Goal: Task Accomplishment & Management: Use online tool/utility

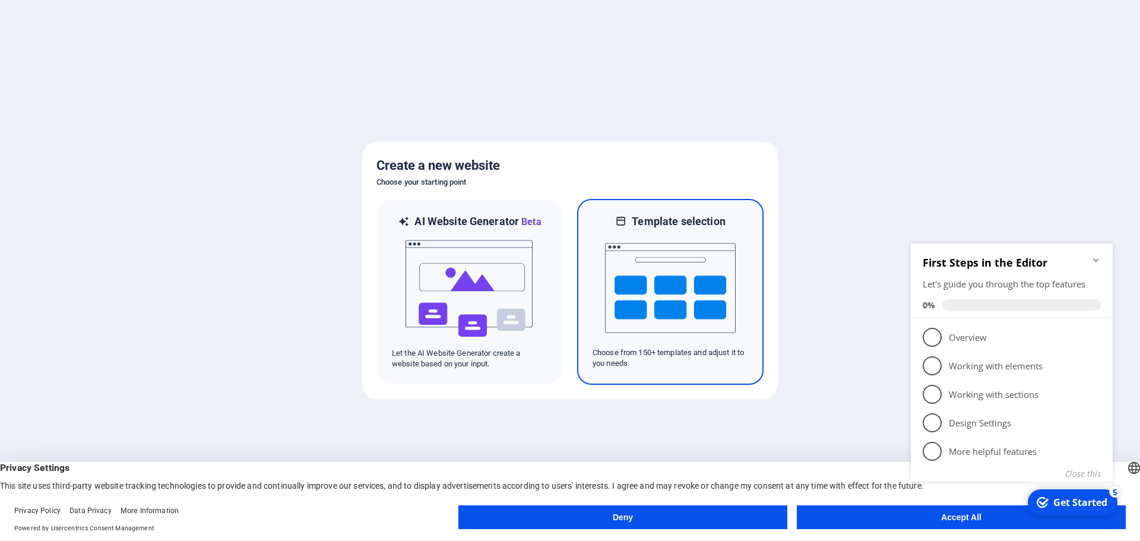
click at [666, 264] on img at bounding box center [670, 288] width 131 height 119
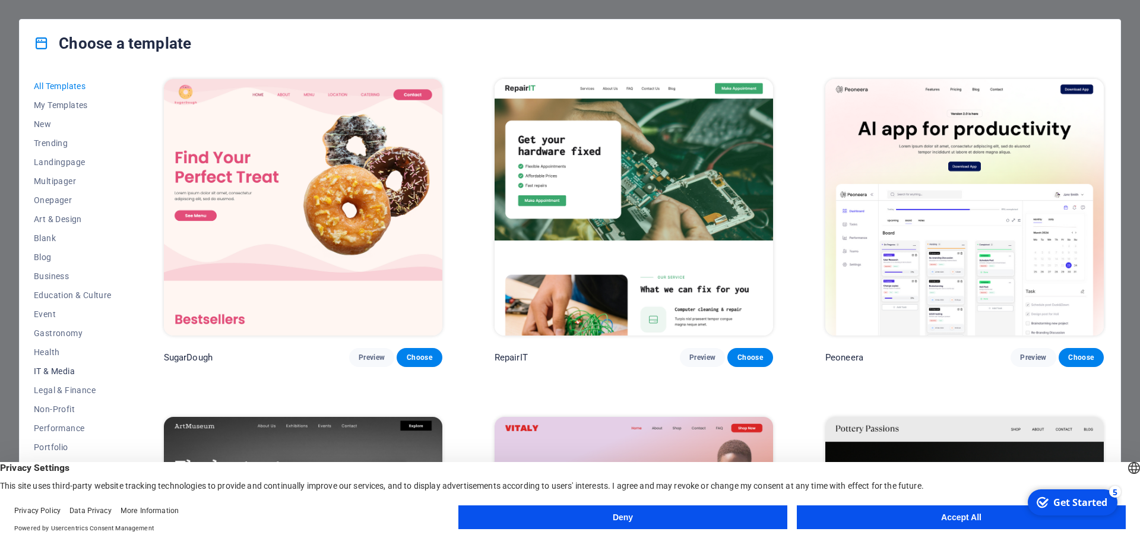
click at [60, 369] on span "IT & Media" at bounding box center [73, 371] width 78 height 10
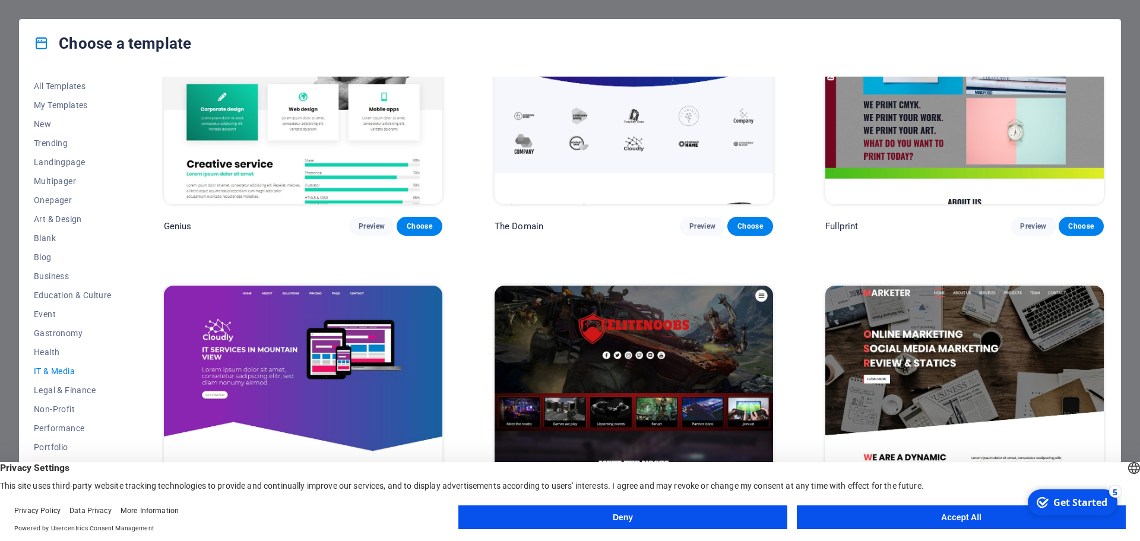
scroll to position [869, 0]
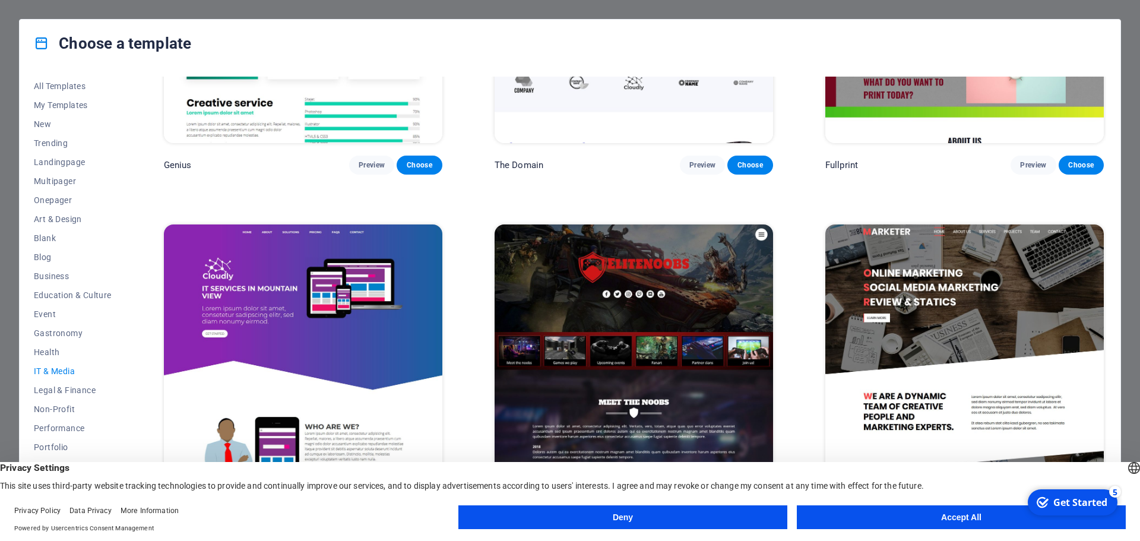
drag, startPoint x: 984, startPoint y: 520, endPoint x: 959, endPoint y: 497, distance: 33.6
click at [983, 519] on button "Accept All" at bounding box center [961, 517] width 329 height 24
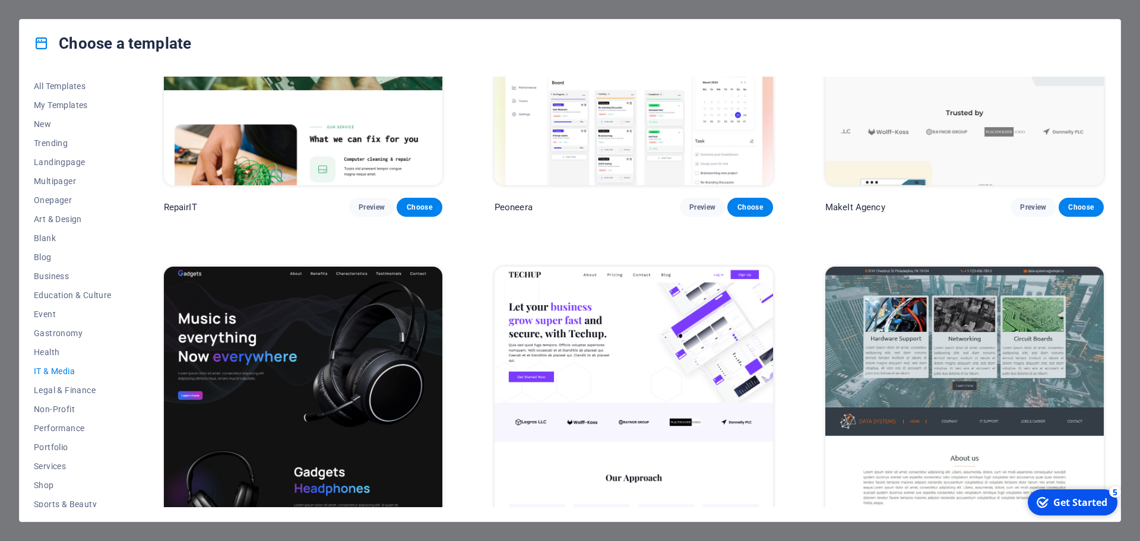
scroll to position [137, 0]
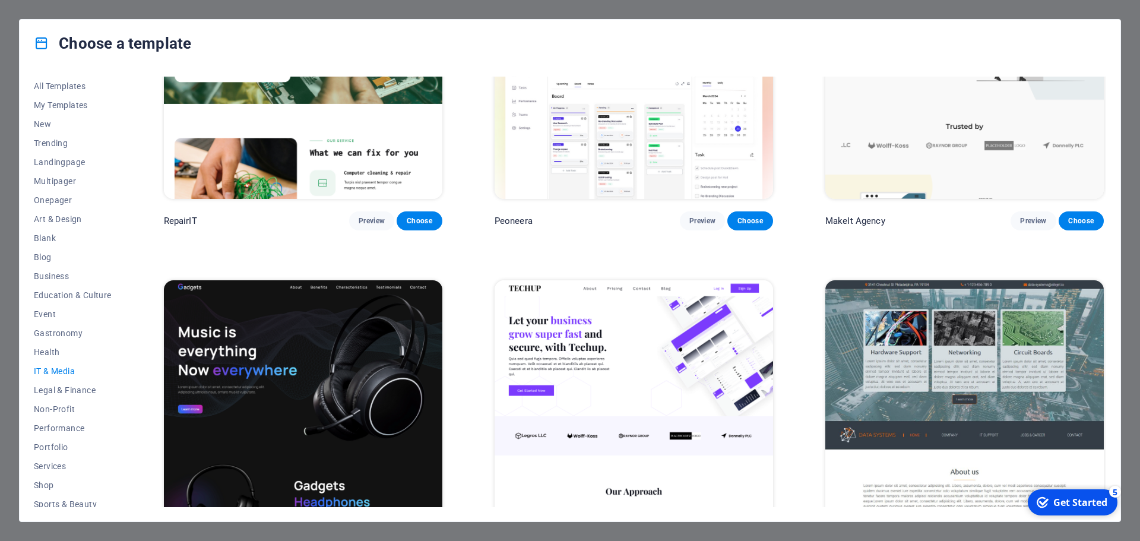
click at [972, 359] on img at bounding box center [965, 408] width 279 height 257
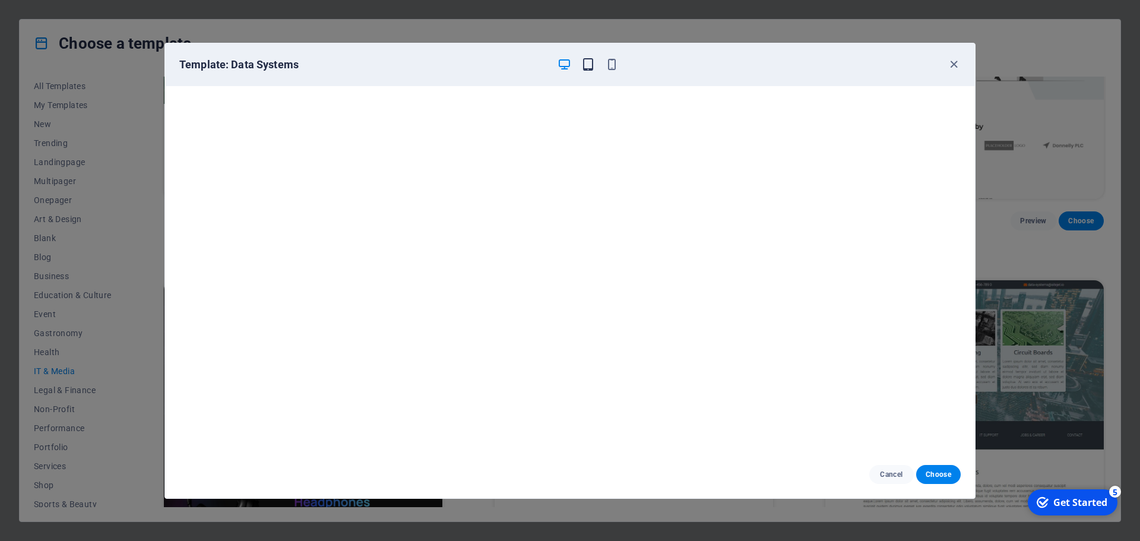
click at [592, 65] on icon "button" at bounding box center [588, 65] width 14 height 14
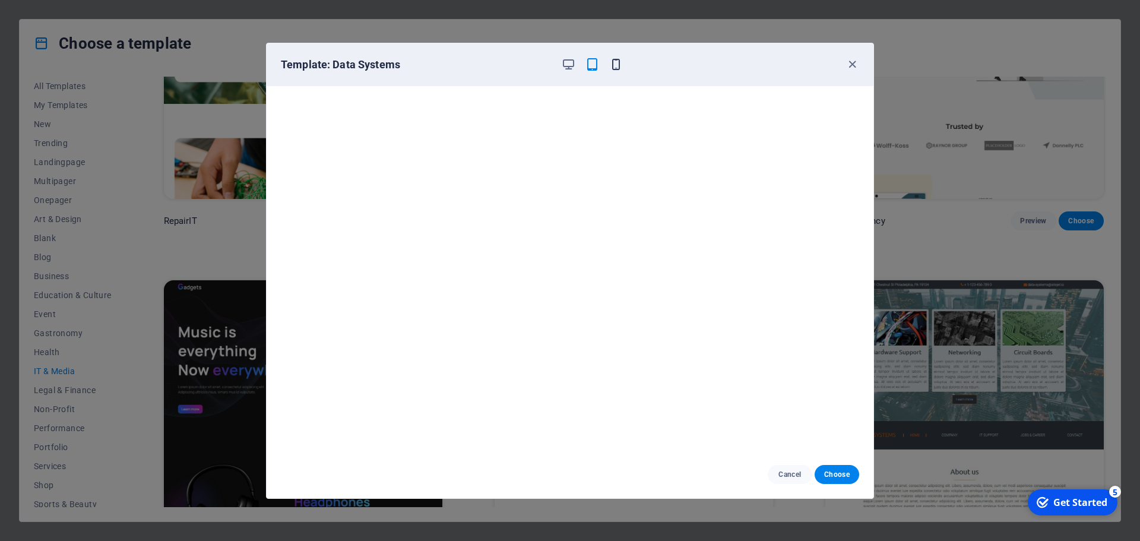
click at [616, 62] on icon "button" at bounding box center [616, 65] width 14 height 14
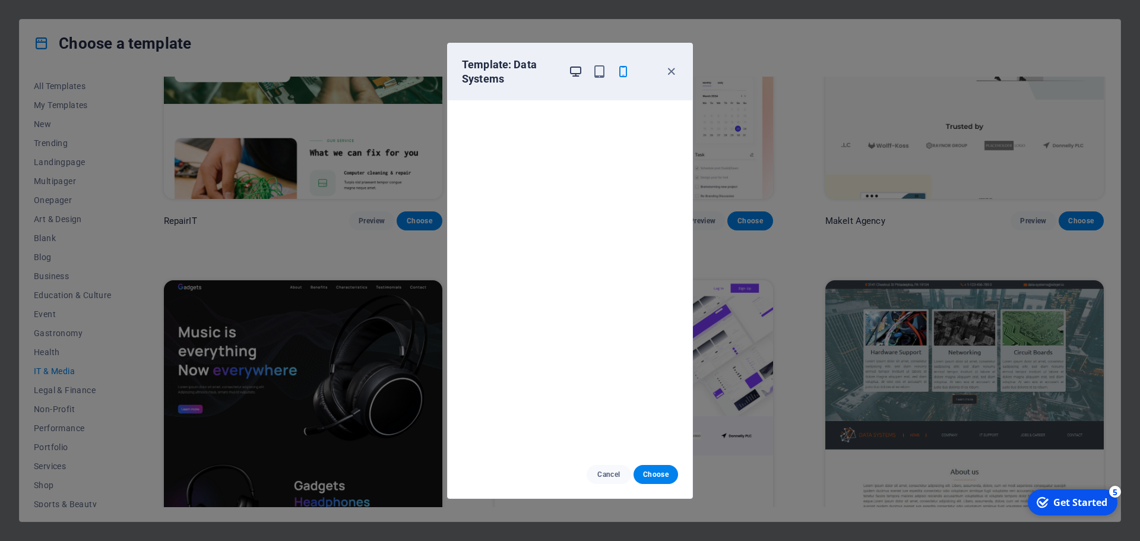
click at [573, 72] on icon "button" at bounding box center [576, 72] width 14 height 14
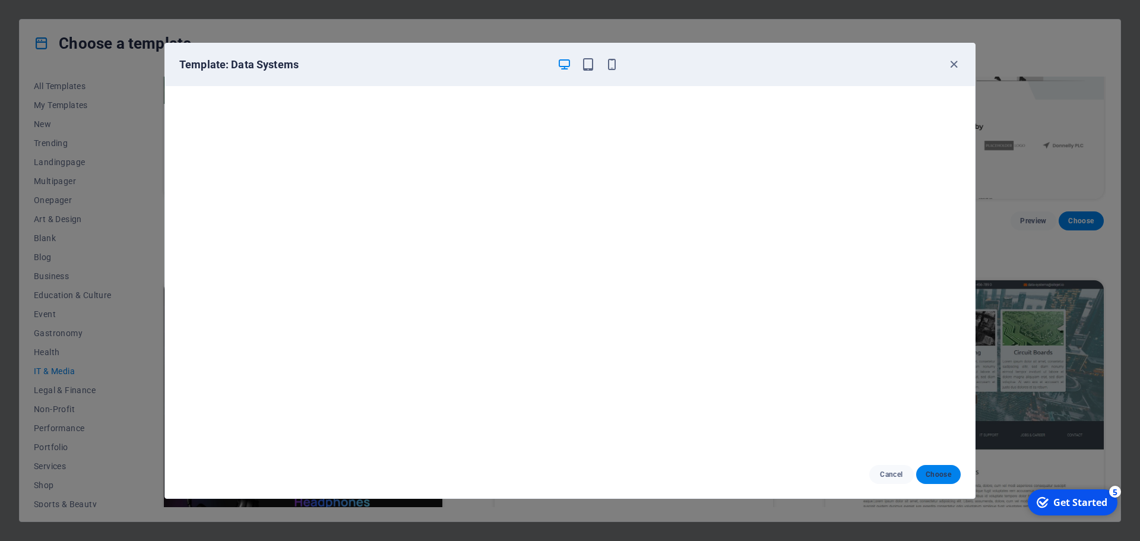
click at [927, 472] on span "Choose" at bounding box center [939, 475] width 26 height 10
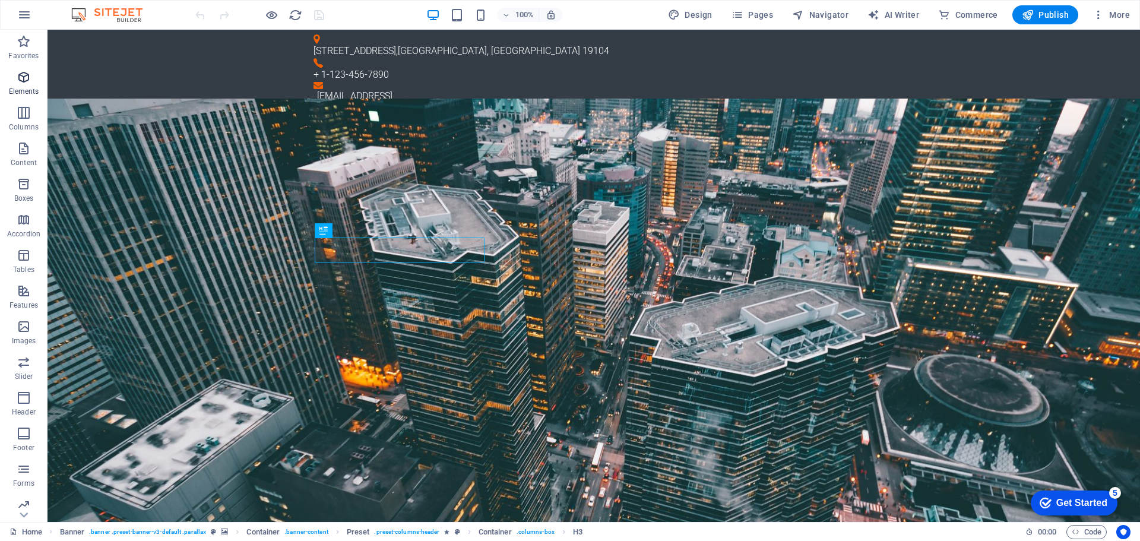
click at [21, 81] on icon "button" at bounding box center [24, 77] width 14 height 14
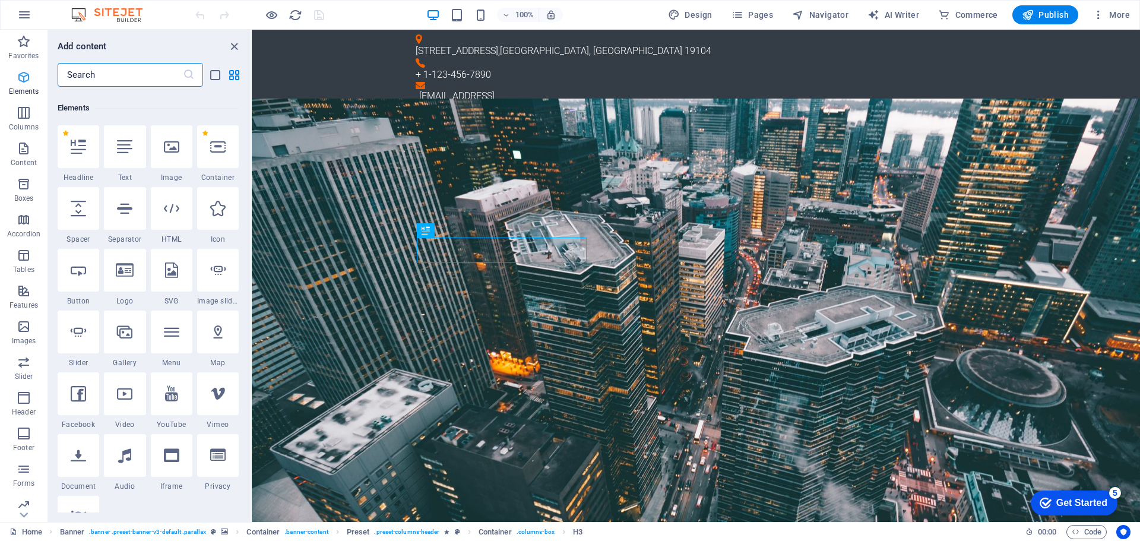
scroll to position [127, 0]
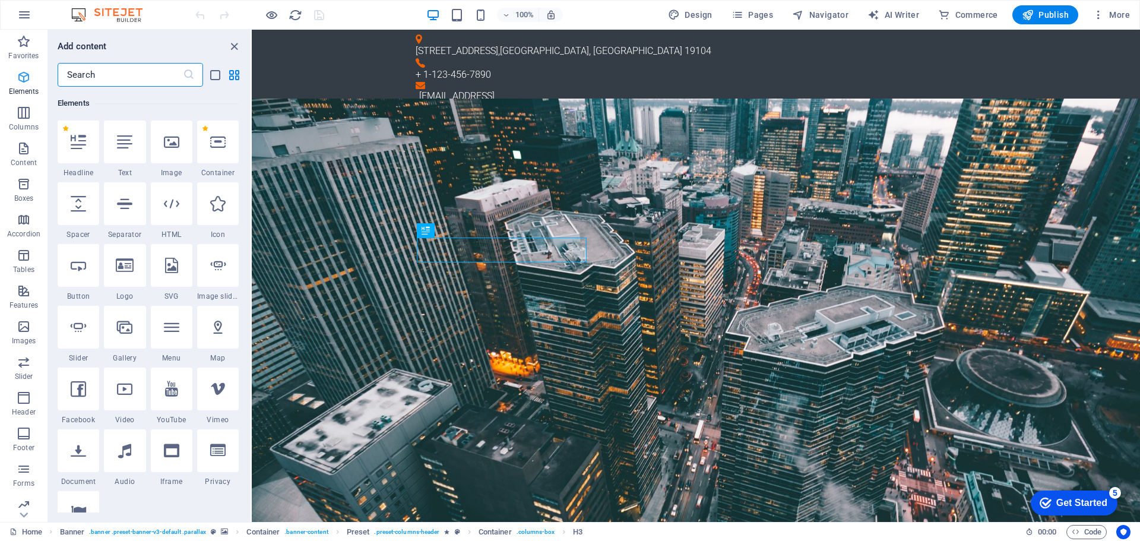
click at [18, 81] on icon "button" at bounding box center [24, 77] width 14 height 14
click at [24, 115] on icon "button" at bounding box center [24, 113] width 14 height 14
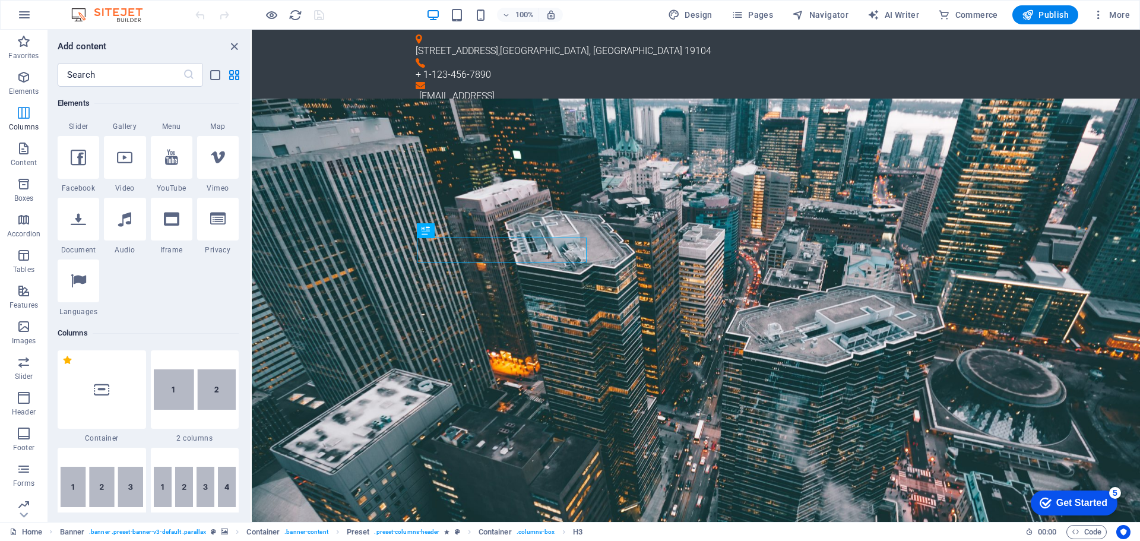
scroll to position [588, 0]
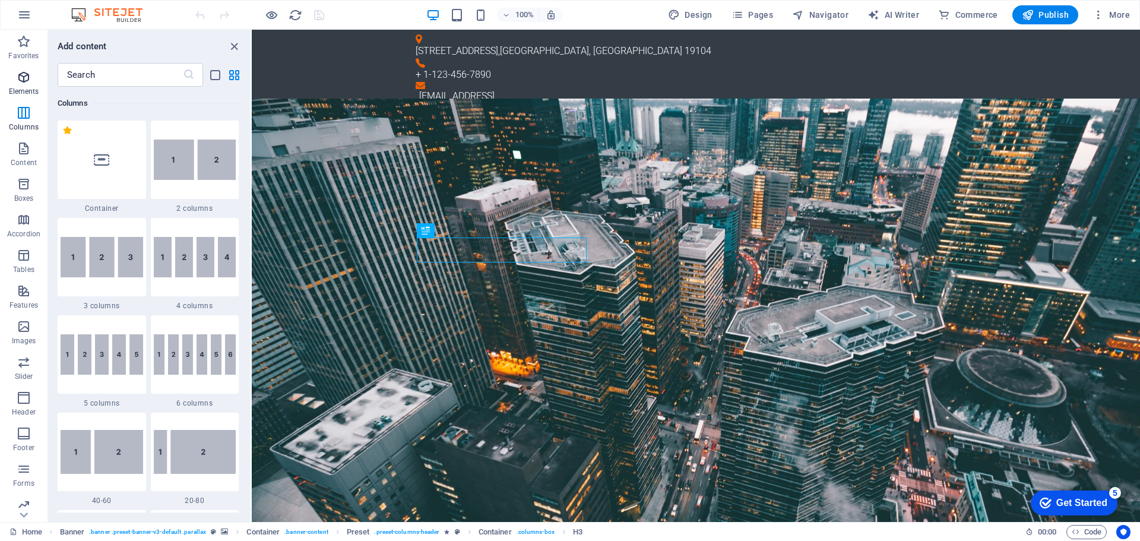
click at [20, 81] on icon "button" at bounding box center [24, 77] width 14 height 14
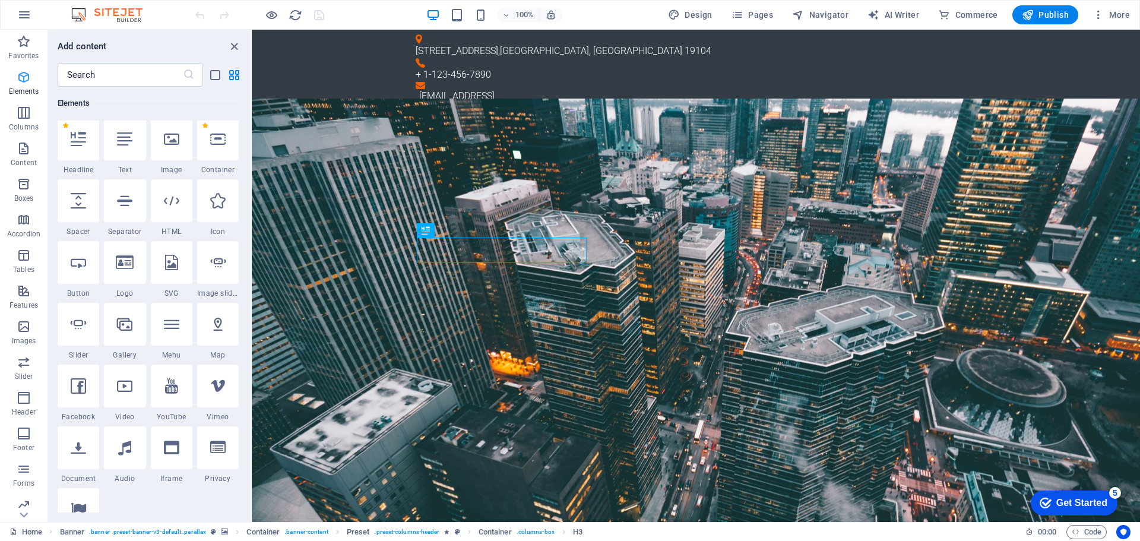
scroll to position [127, 0]
click at [233, 47] on icon "close panel" at bounding box center [234, 47] width 14 height 14
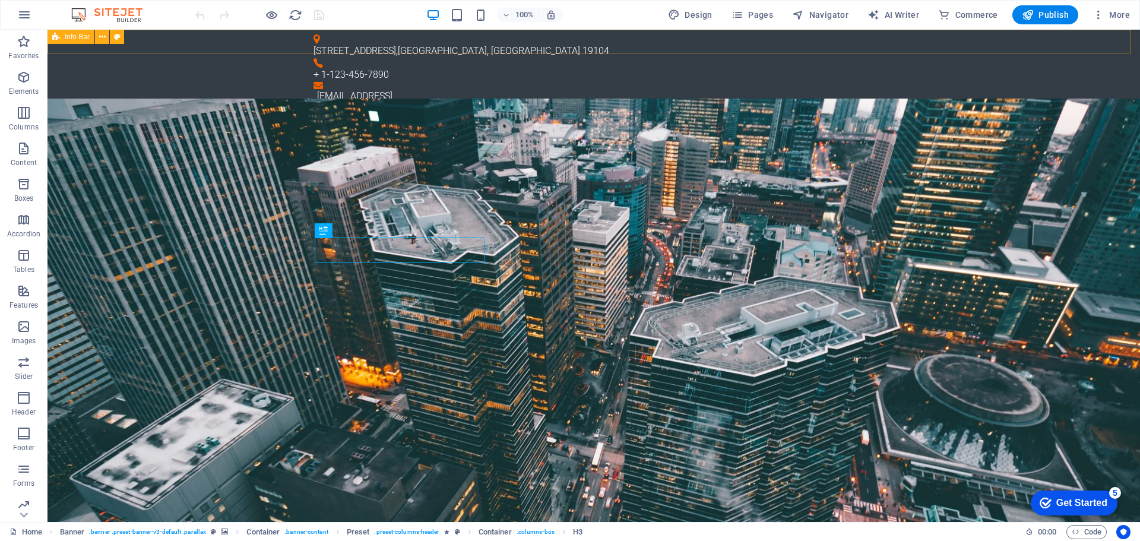
click at [72, 36] on span "Info Bar" at bounding box center [77, 36] width 25 height 7
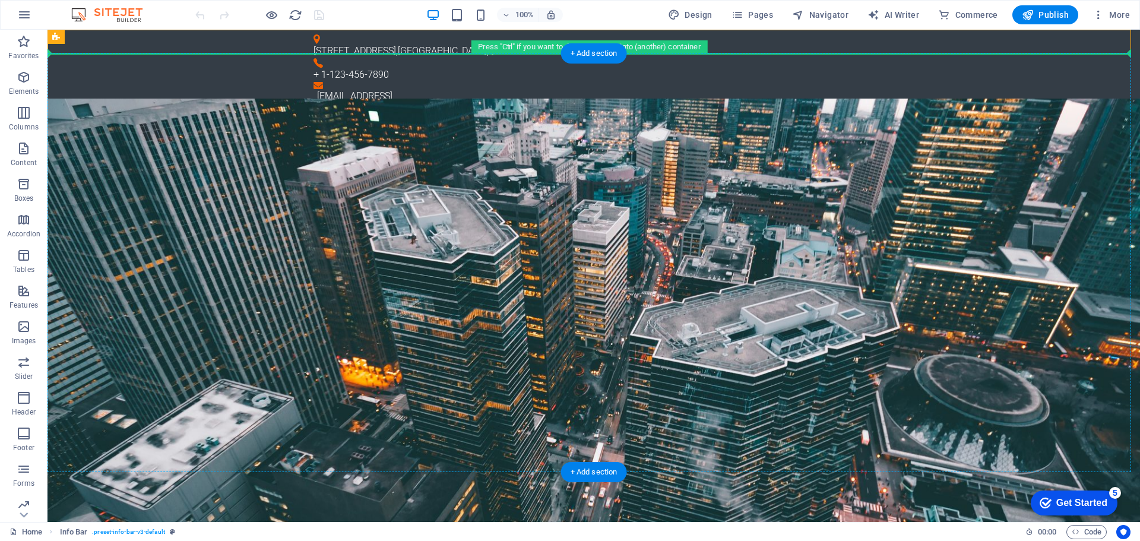
drag, startPoint x: 105, startPoint y: 65, endPoint x: 56, endPoint y: 69, distance: 48.9
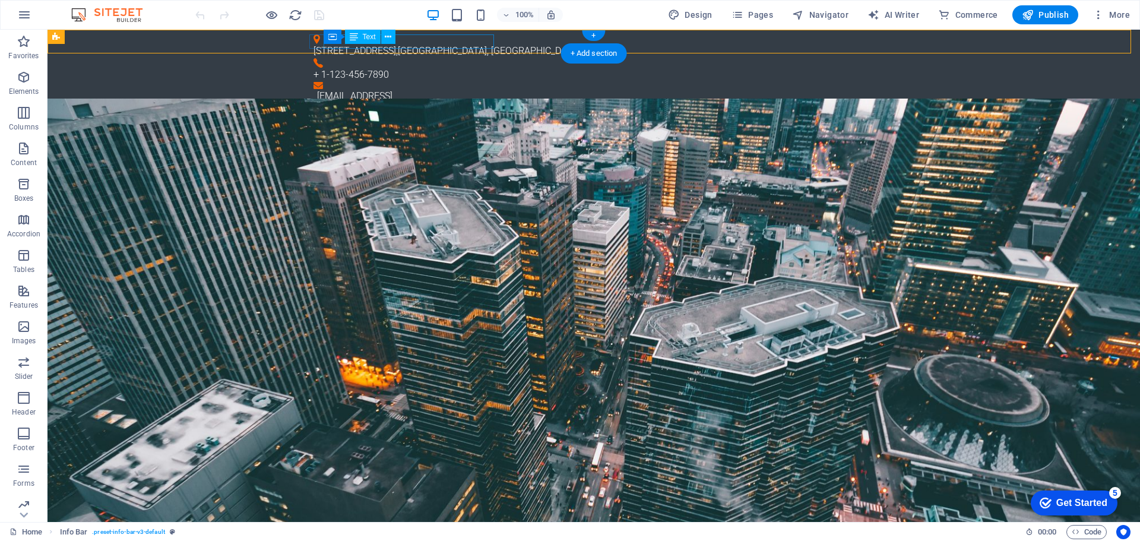
click at [412, 44] on div "3141 Chestnut St , Philadelphia, PA 19104" at bounding box center [589, 51] width 551 height 14
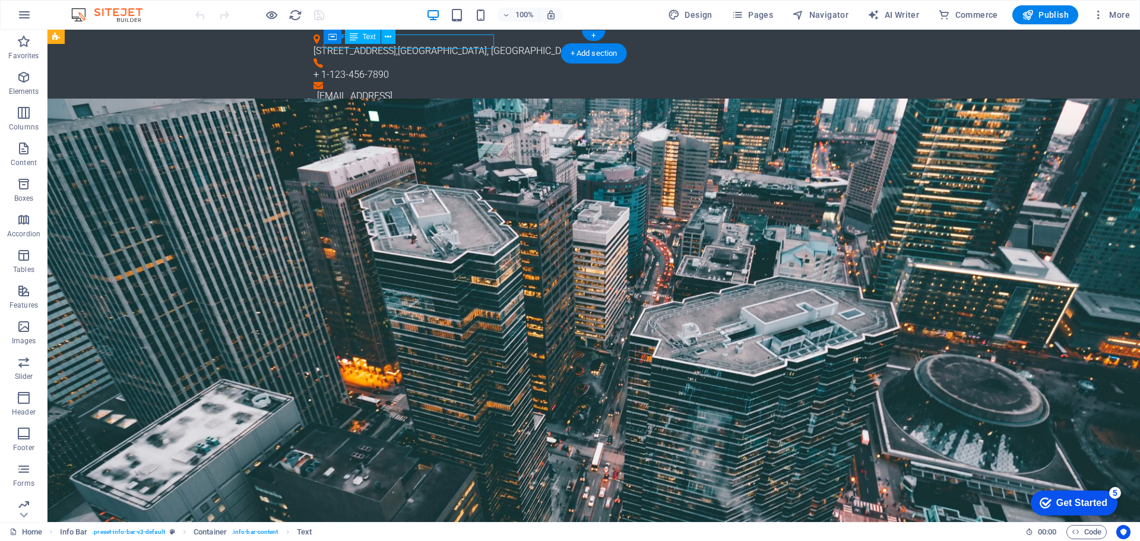
click at [412, 44] on div "3141 Chestnut St , Philadelphia, PA 19104" at bounding box center [589, 51] width 551 height 14
click at [692, 16] on span "Design" at bounding box center [690, 15] width 45 height 12
select select "px"
select select "300"
select select "px"
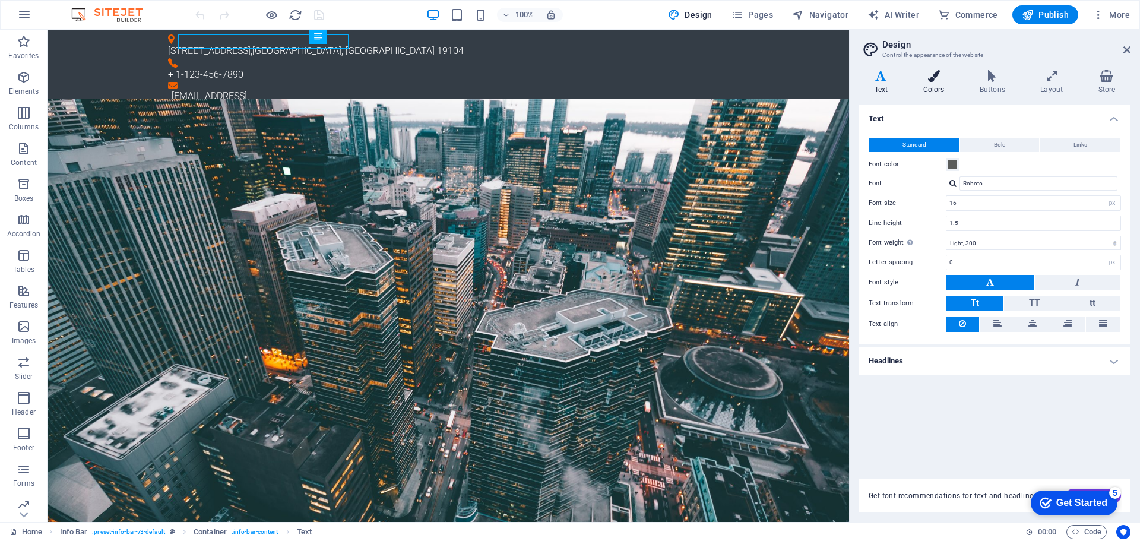
click at [937, 84] on h4 "Colors" at bounding box center [936, 82] width 56 height 25
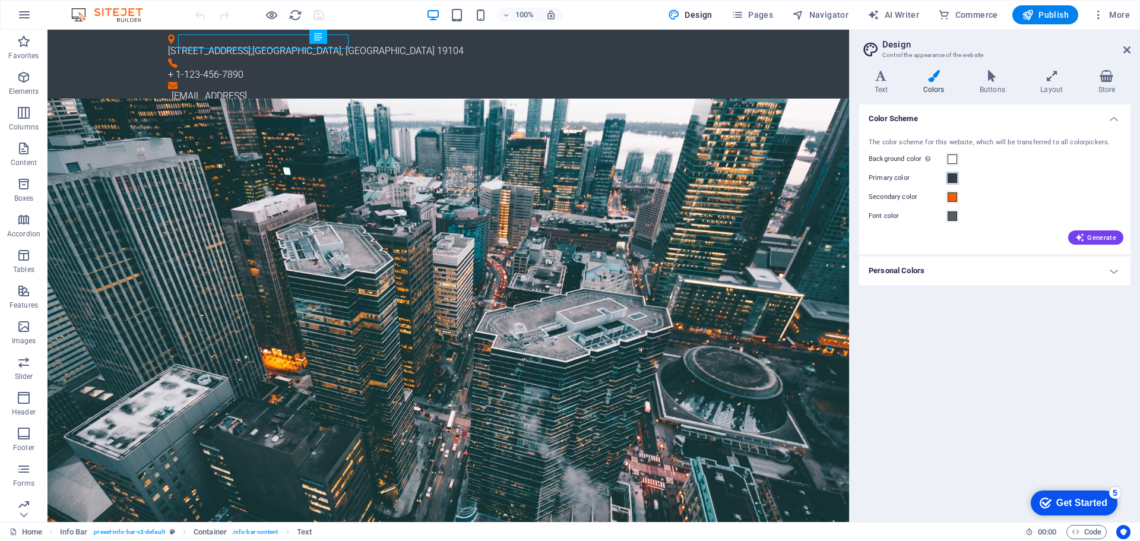
click at [954, 177] on span at bounding box center [953, 178] width 10 height 10
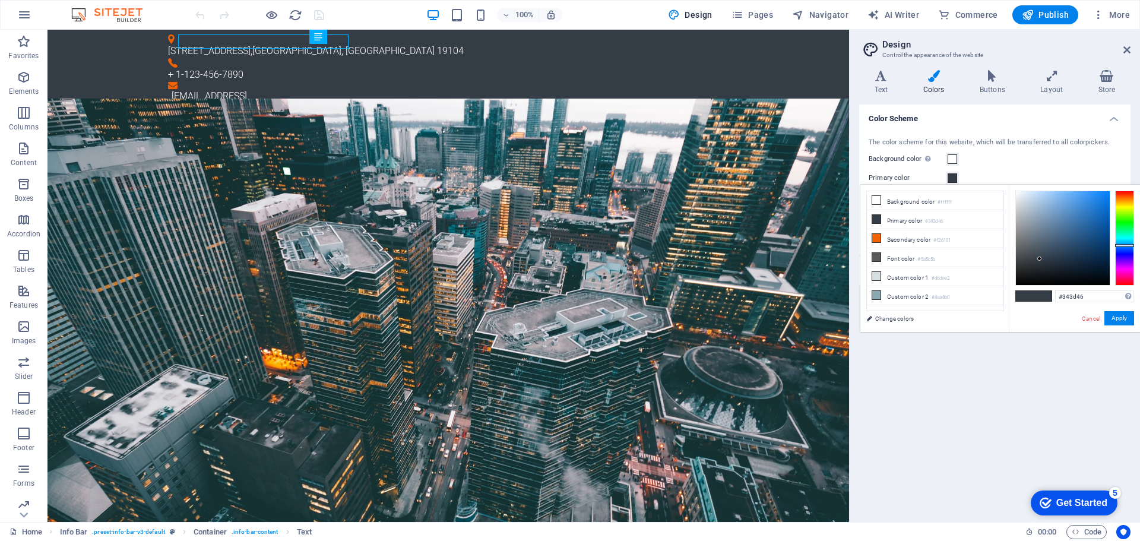
type input "#344639"
click at [1123, 226] on div at bounding box center [1124, 238] width 19 height 95
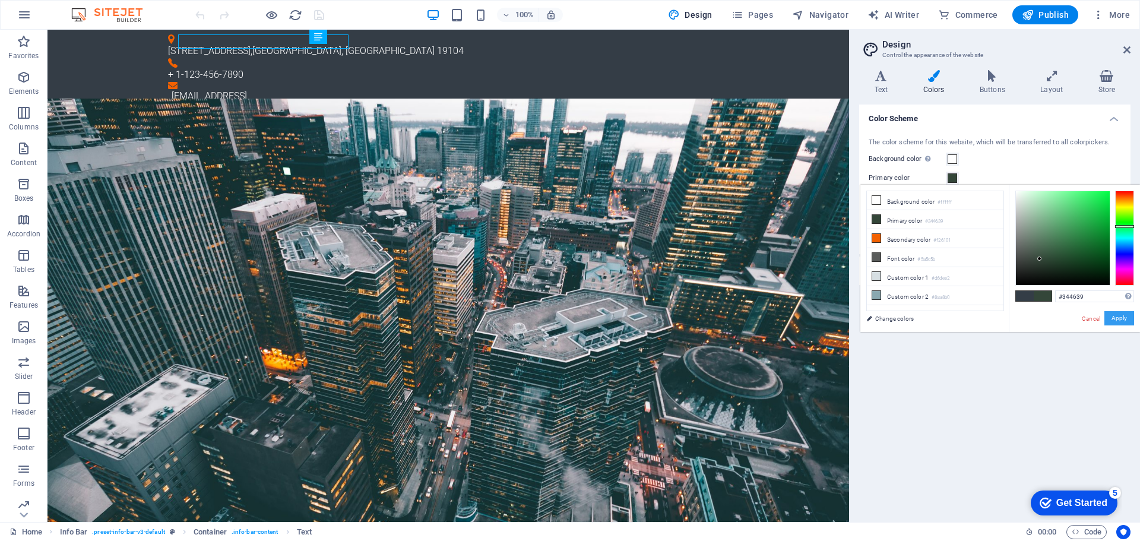
click at [1119, 320] on button "Apply" at bounding box center [1120, 318] width 30 height 14
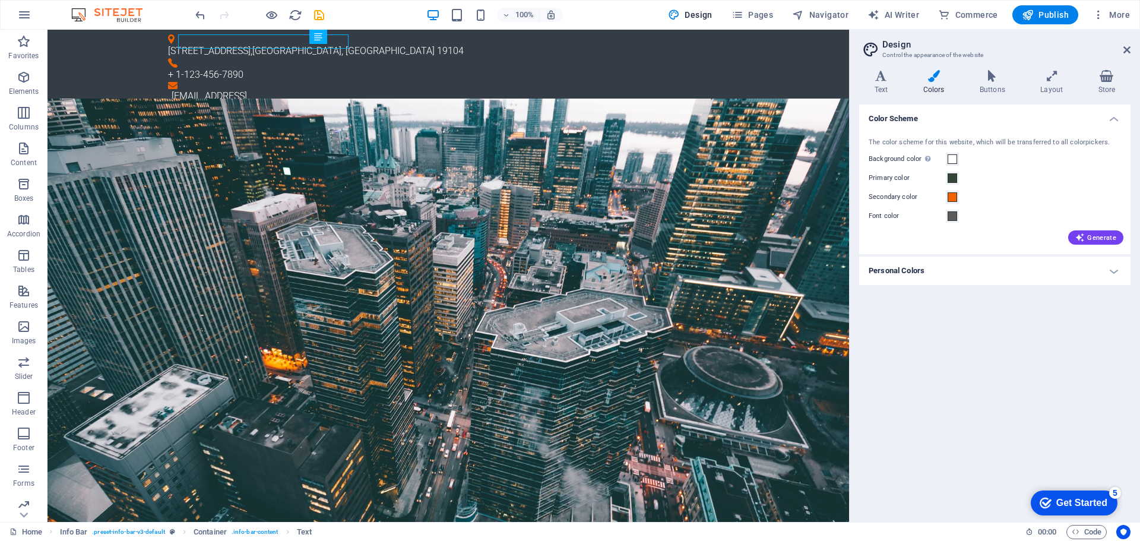
drag, startPoint x: 1102, startPoint y: 233, endPoint x: 1075, endPoint y: 227, distance: 27.3
click at [1101, 233] on span "Generate" at bounding box center [1096, 238] width 41 height 10
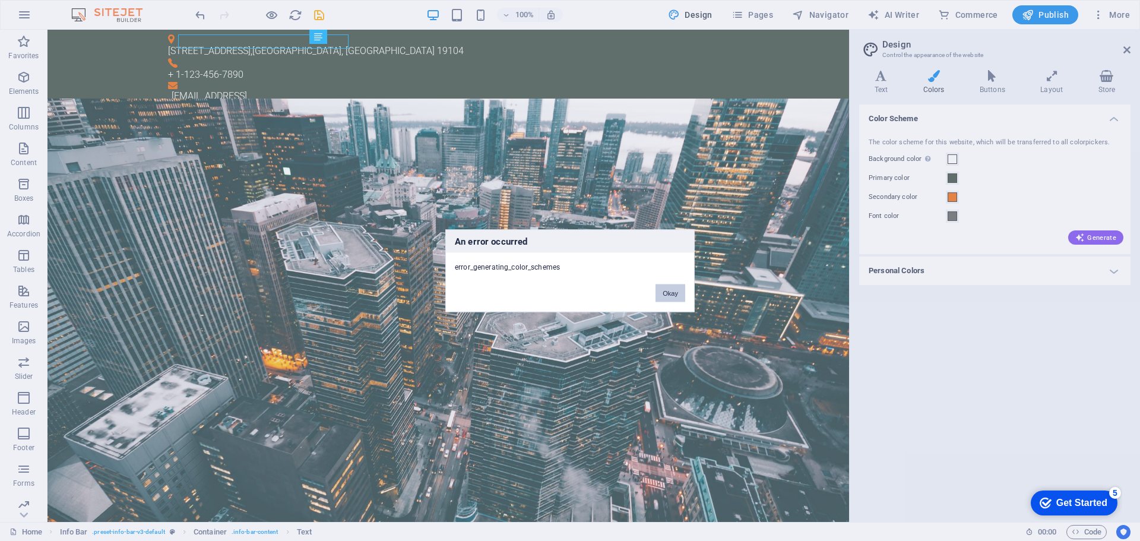
click at [676, 295] on button "Okay" at bounding box center [671, 293] width 30 height 18
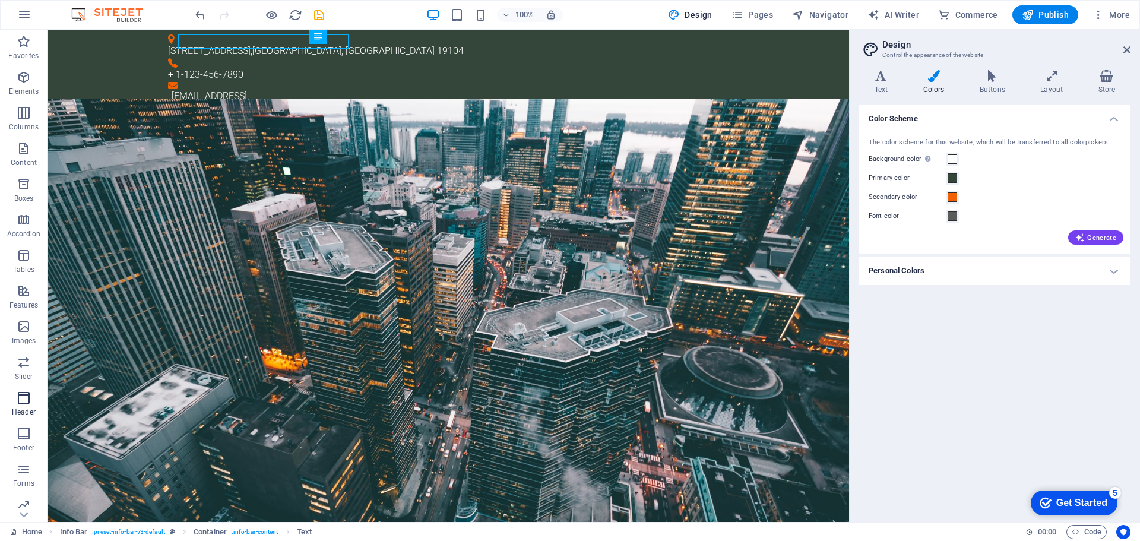
click at [23, 400] on icon "button" at bounding box center [24, 398] width 14 height 14
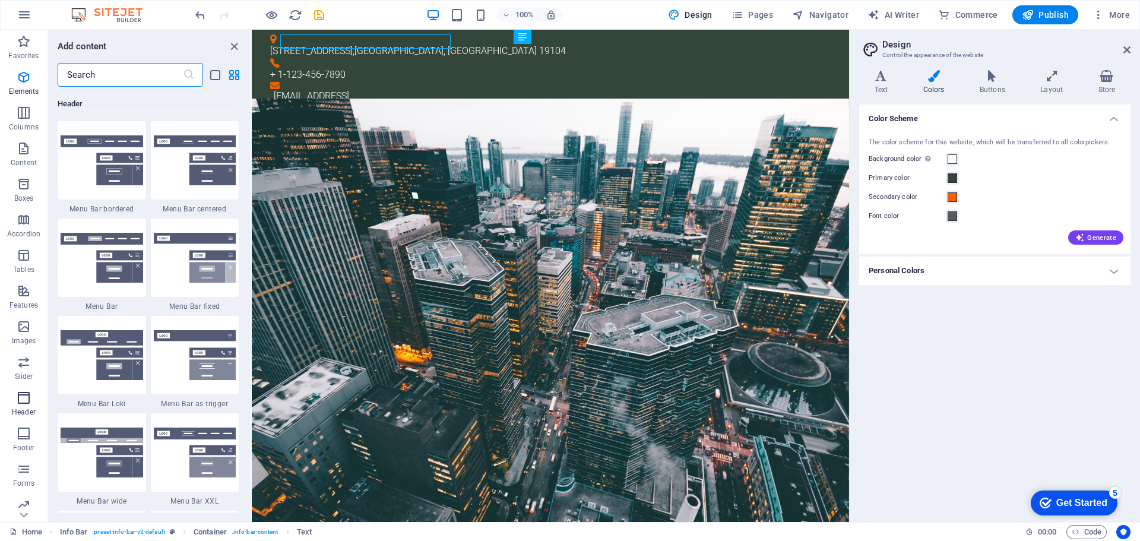
scroll to position [7152, 0]
click at [24, 296] on icon "button" at bounding box center [24, 291] width 14 height 14
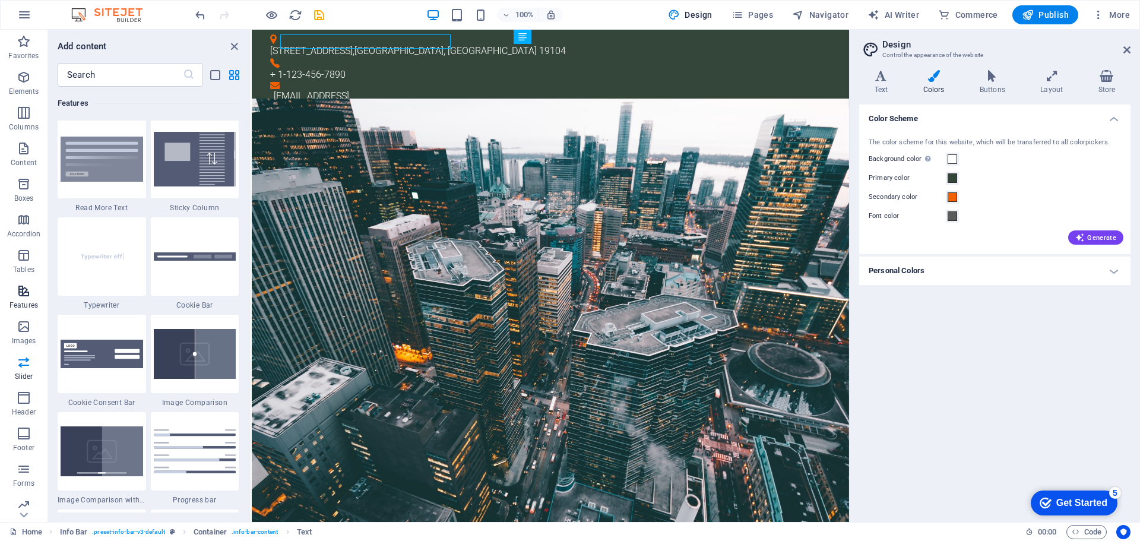
scroll to position [4630, 0]
click at [18, 407] on span "Header" at bounding box center [24, 405] width 48 height 29
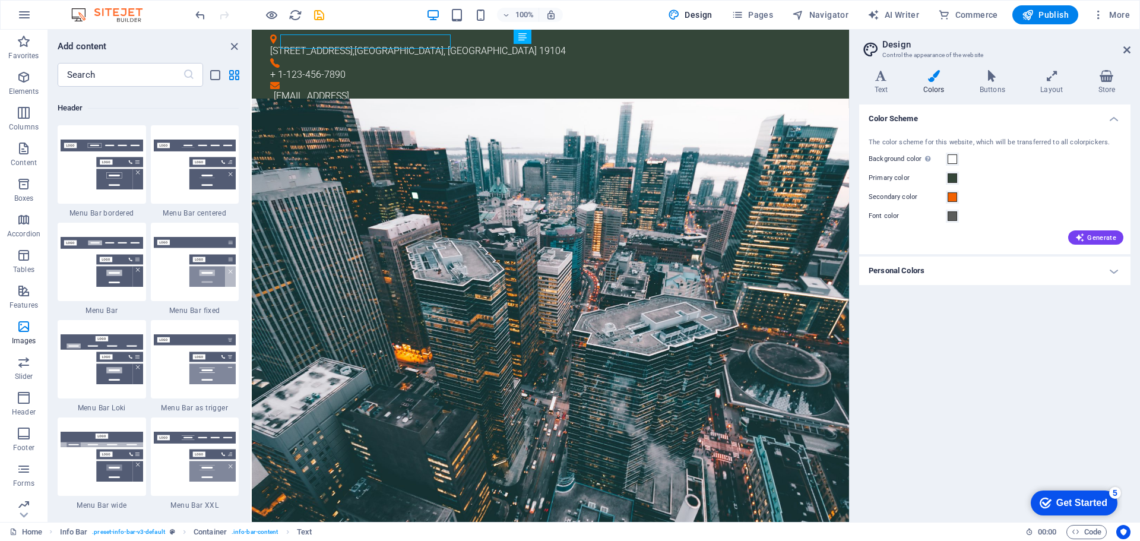
scroll to position [7152, 0]
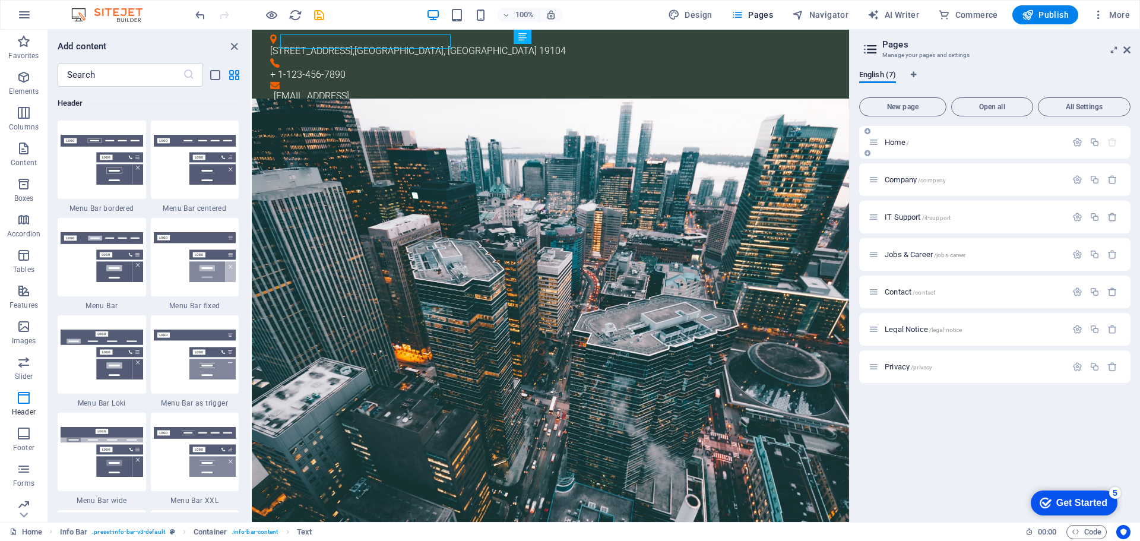
click at [963, 139] on p "Home /" at bounding box center [974, 142] width 178 height 8
click at [233, 46] on icon "close panel" at bounding box center [234, 47] width 14 height 14
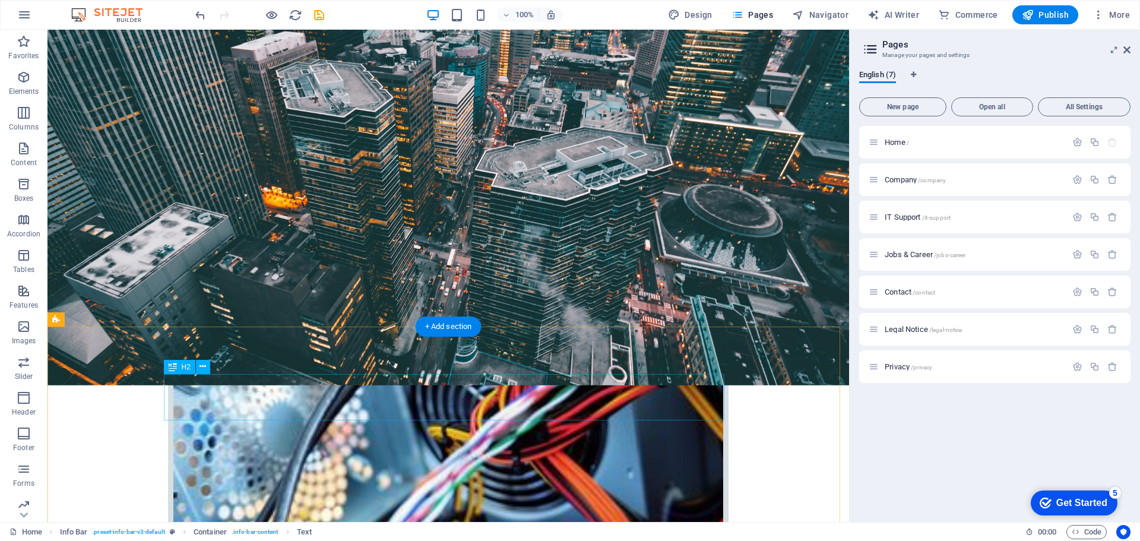
scroll to position [277, 0]
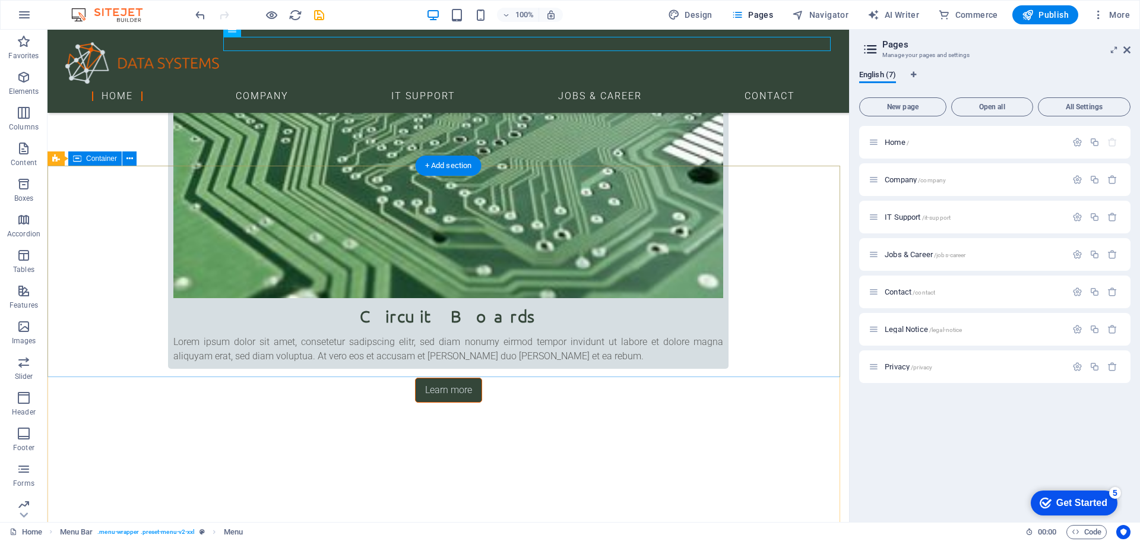
scroll to position [1366, 0]
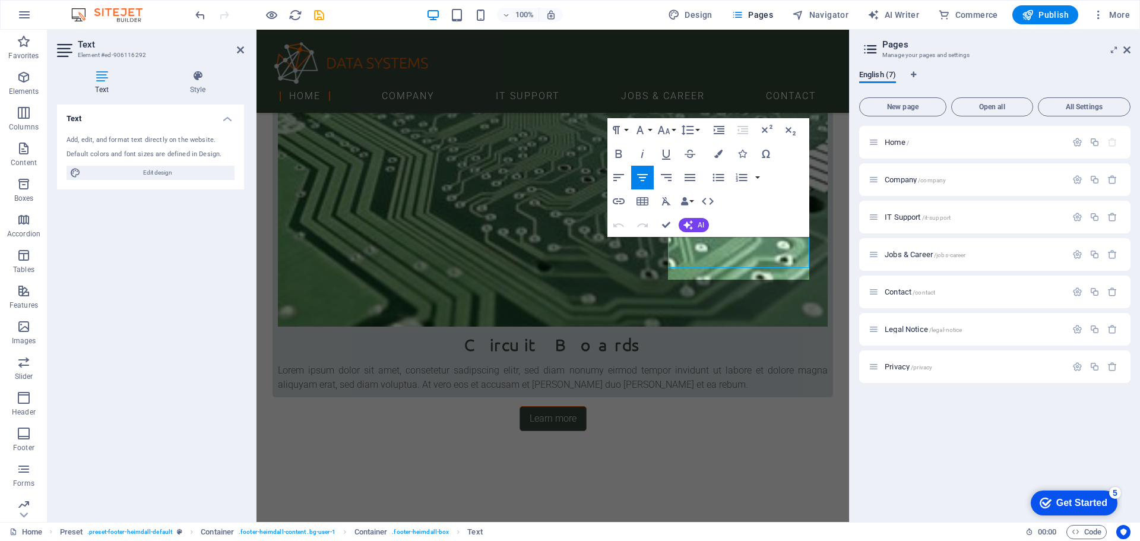
scroll to position [1335, 0]
